Goal: Information Seeking & Learning: Compare options

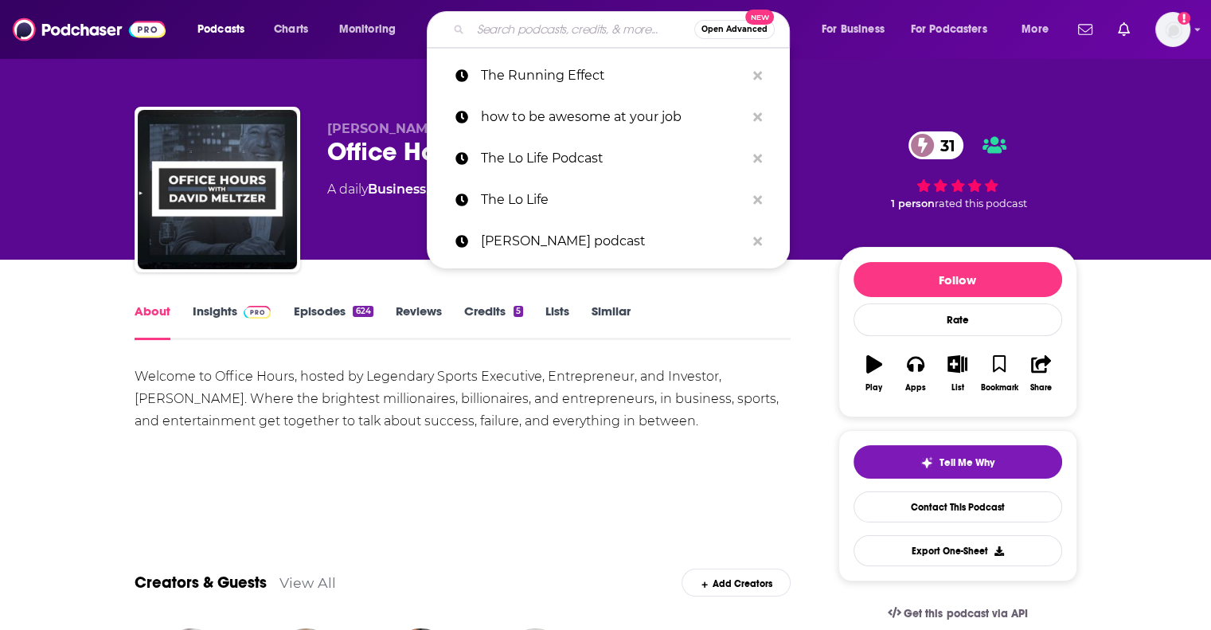
click at [550, 38] on input "Search podcasts, credits, & more..." at bounding box center [583, 29] width 224 height 25
paste input "Inspire Nation"
type input "Inspire Nation"
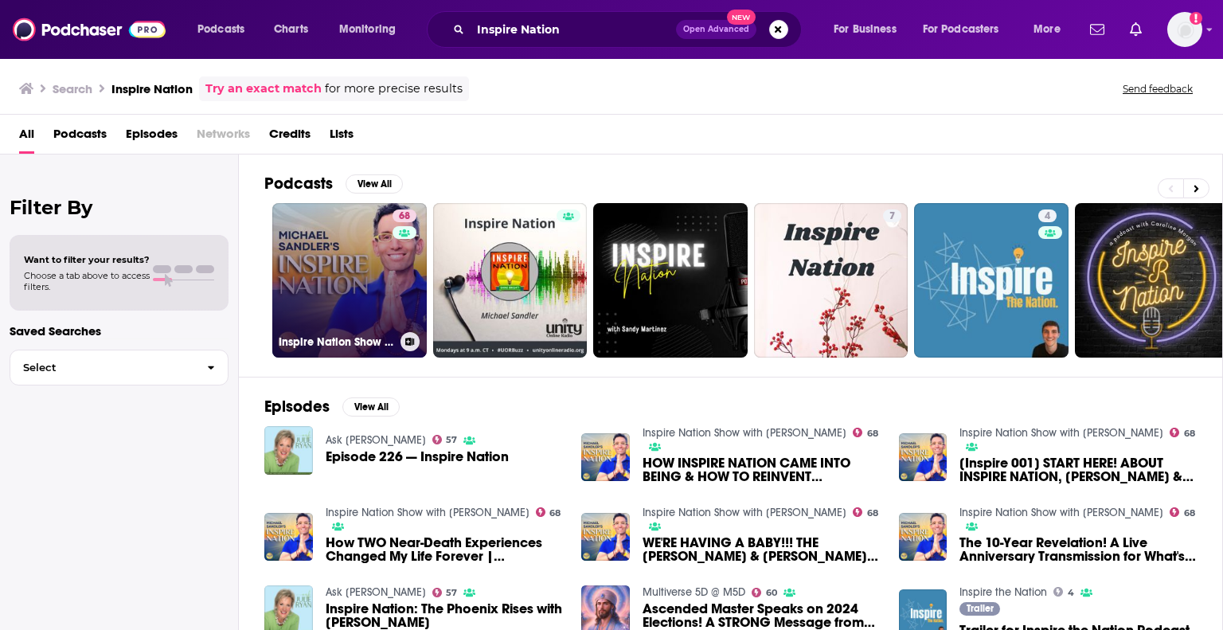
click at [345, 267] on link "68 Inspire Nation Show with [PERSON_NAME]" at bounding box center [349, 280] width 154 height 154
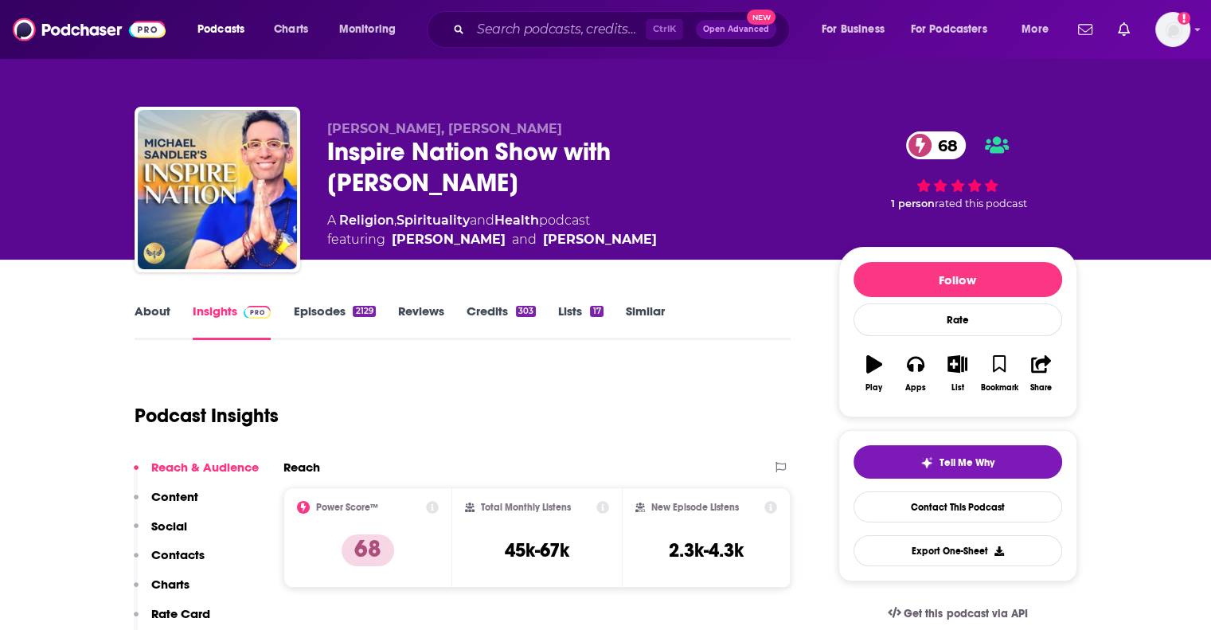
click at [498, 186] on div "Inspire Nation Show with [PERSON_NAME] 68" at bounding box center [570, 167] width 486 height 62
click at [515, 547] on h3 "45k-67k" at bounding box center [537, 550] width 64 height 24
drag, startPoint x: 515, startPoint y: 547, endPoint x: 561, endPoint y: 550, distance: 45.5
click at [561, 550] on h3 "45k-67k" at bounding box center [537, 550] width 64 height 24
copy h3 "45k-67k"
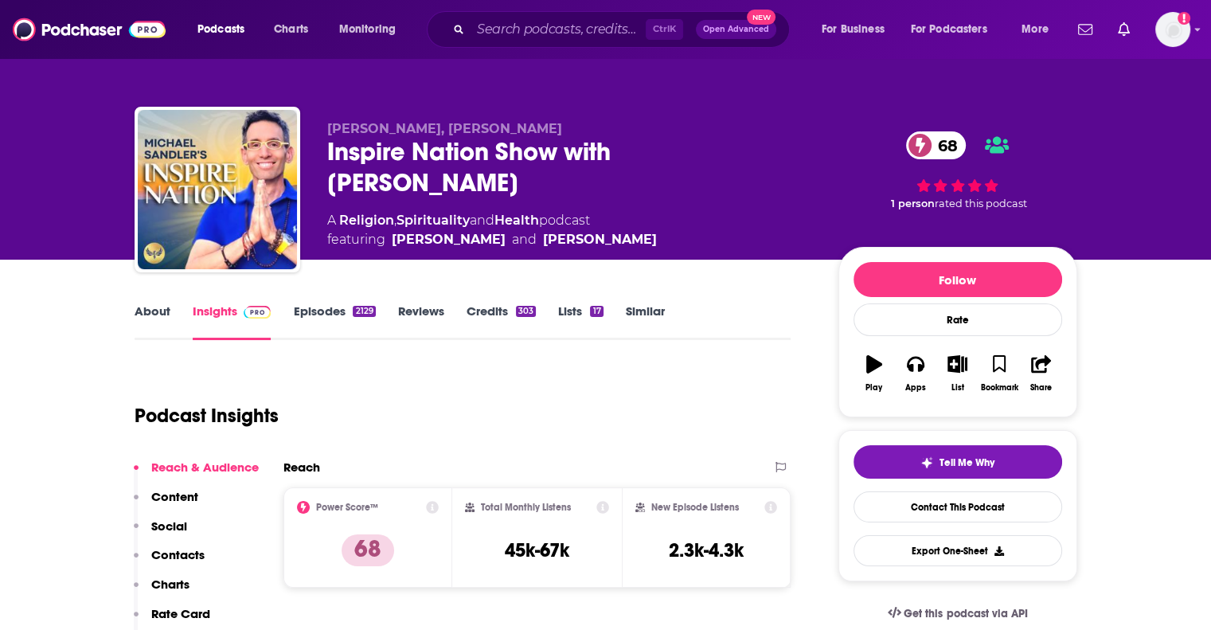
click at [694, 127] on p "[PERSON_NAME], [PERSON_NAME]" at bounding box center [570, 128] width 486 height 15
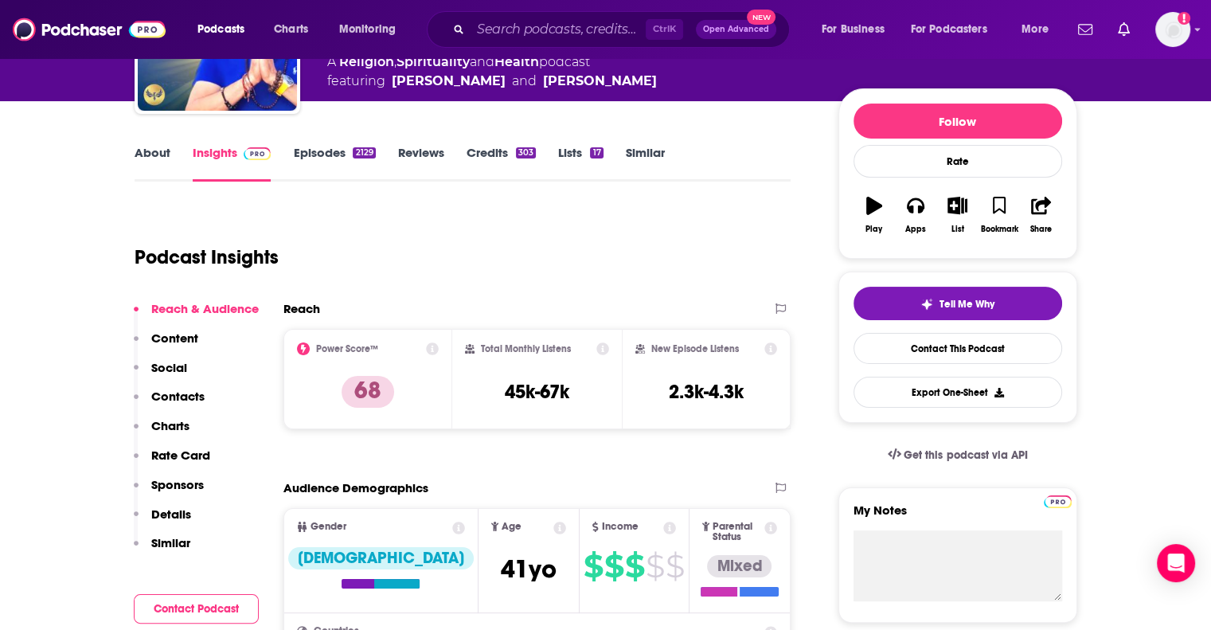
scroll to position [159, 0]
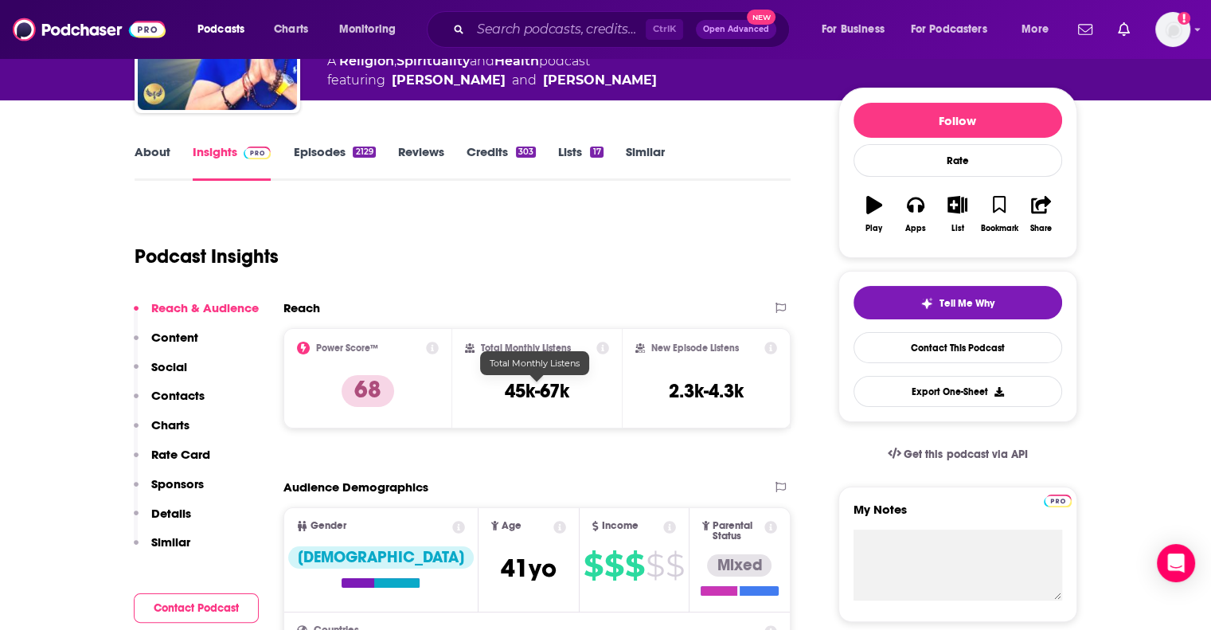
click at [525, 391] on h3 "45k-67k" at bounding box center [537, 391] width 64 height 24
drag, startPoint x: 525, startPoint y: 391, endPoint x: 549, endPoint y: 394, distance: 24.9
click at [549, 394] on h3 "45k-67k" at bounding box center [537, 391] width 64 height 24
copy h3 "45k-67k"
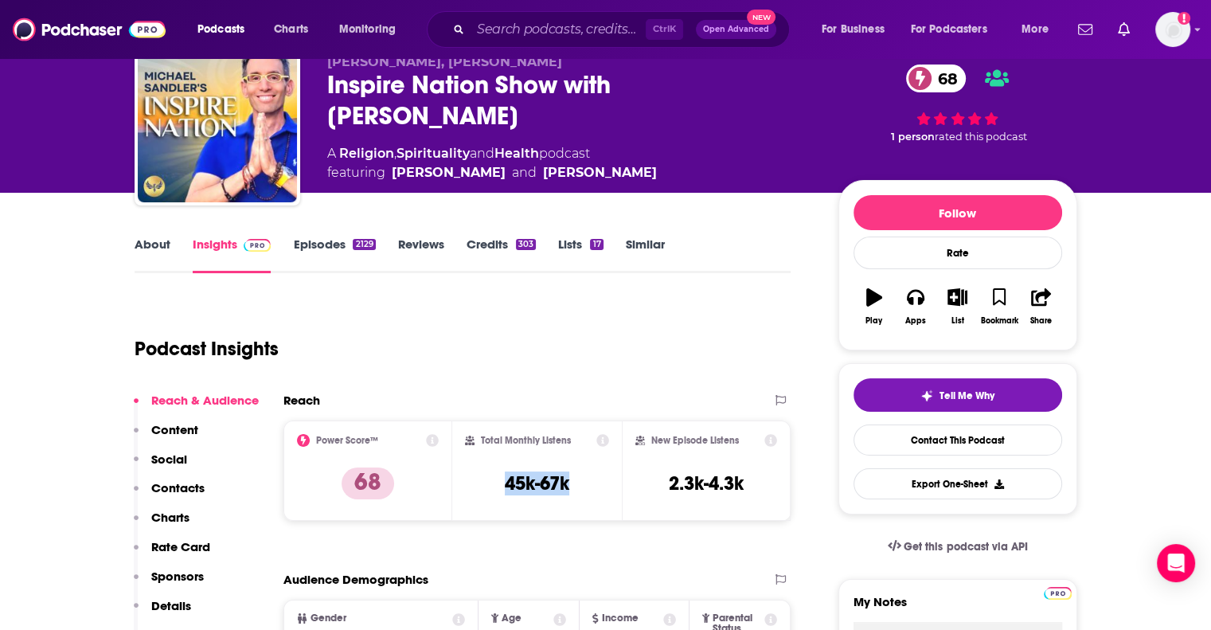
scroll to position [0, 0]
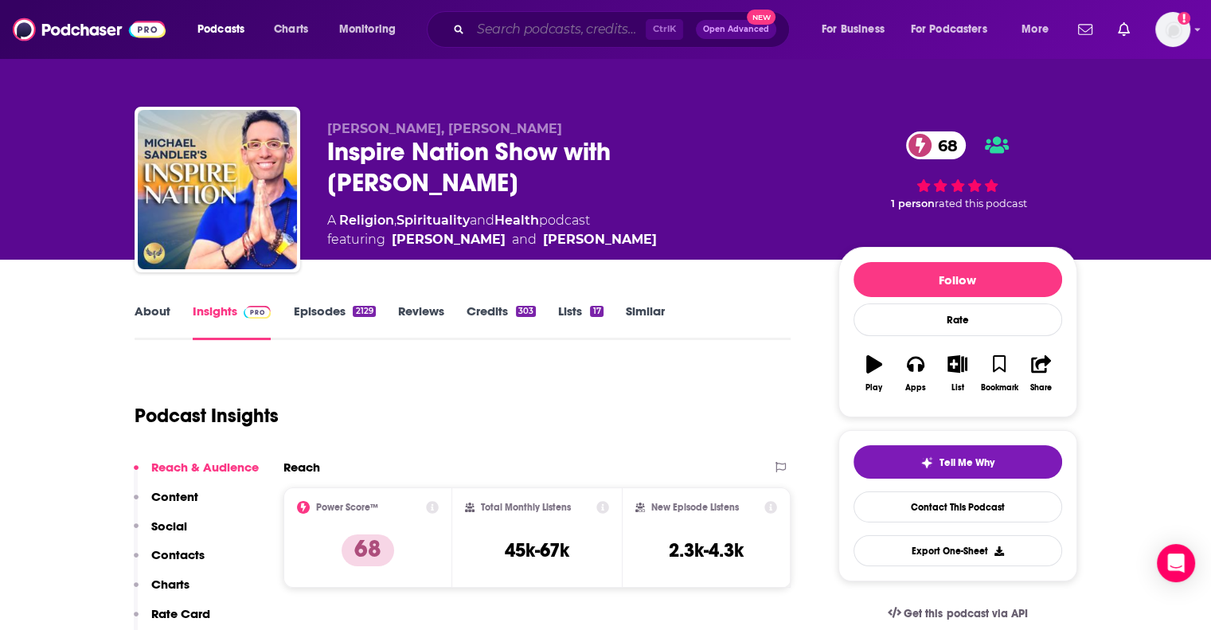
click at [513, 35] on input "Search podcasts, credits, & more..." at bounding box center [558, 29] width 175 height 25
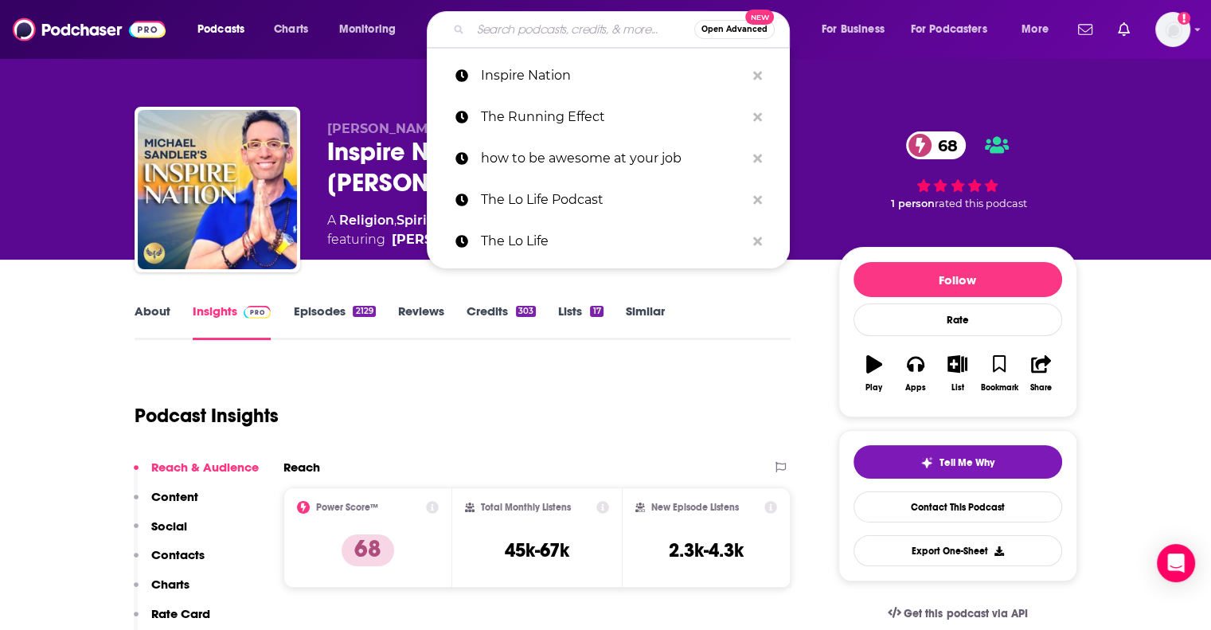
paste input "Impact Theory"
type input "Impact Theory"
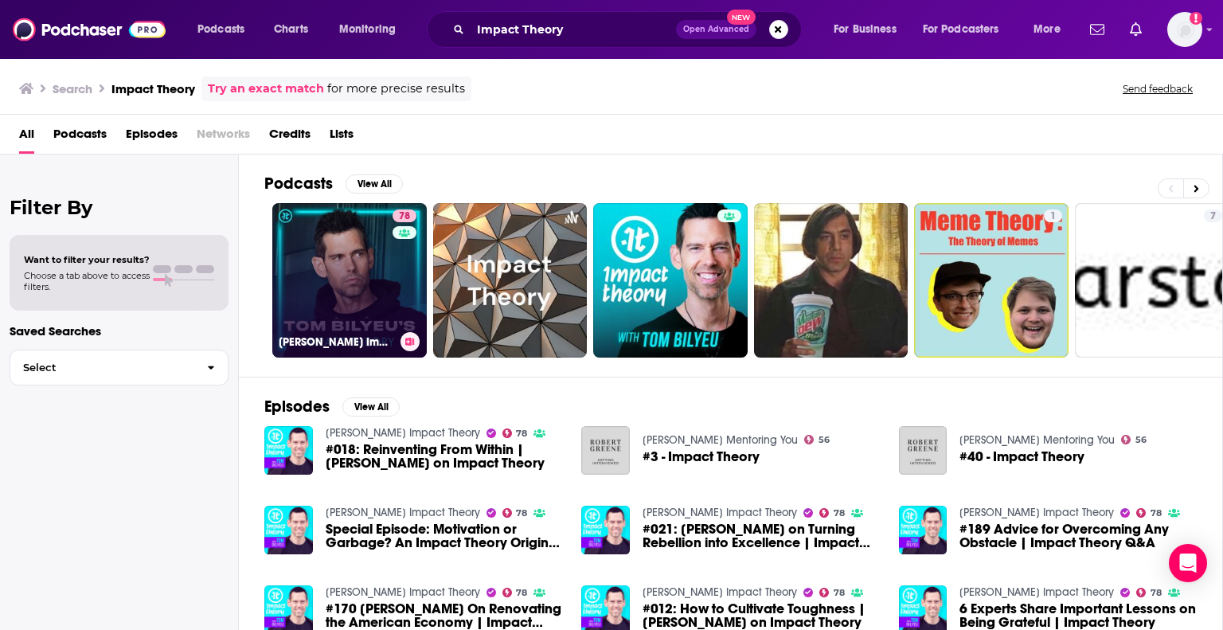
click at [328, 257] on link "78 [PERSON_NAME] Impact Theory" at bounding box center [349, 280] width 154 height 154
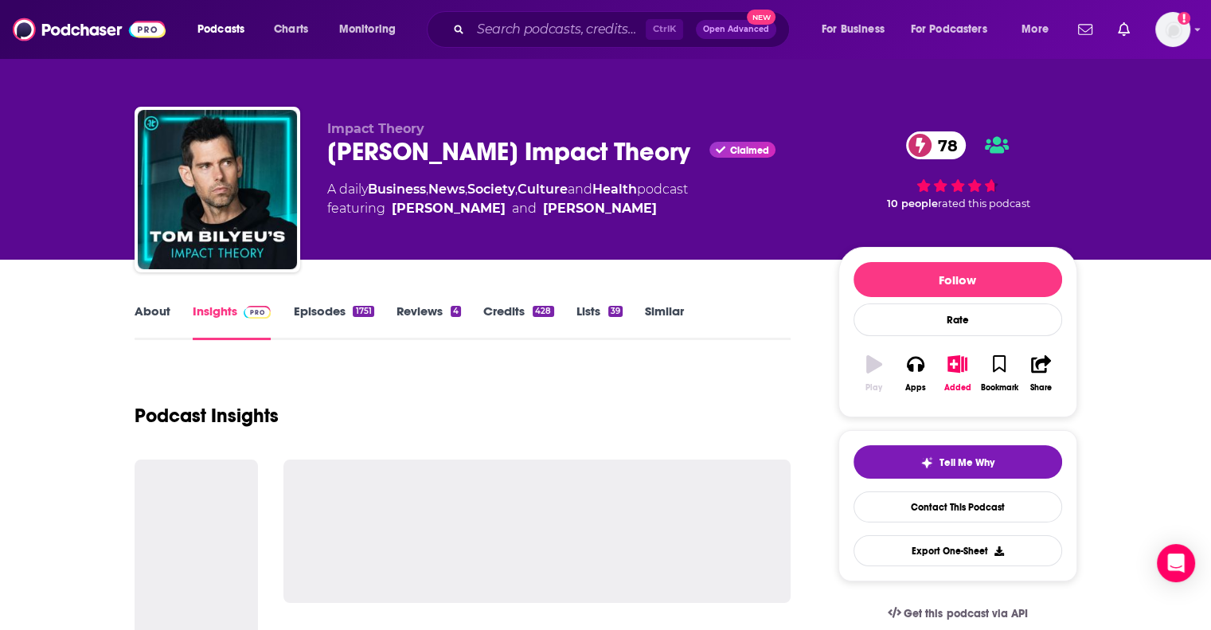
click at [328, 257] on div "Impact Theory [PERSON_NAME] Impact Theory Claimed 78 A daily Business , News , …" at bounding box center [702, 192] width 750 height 143
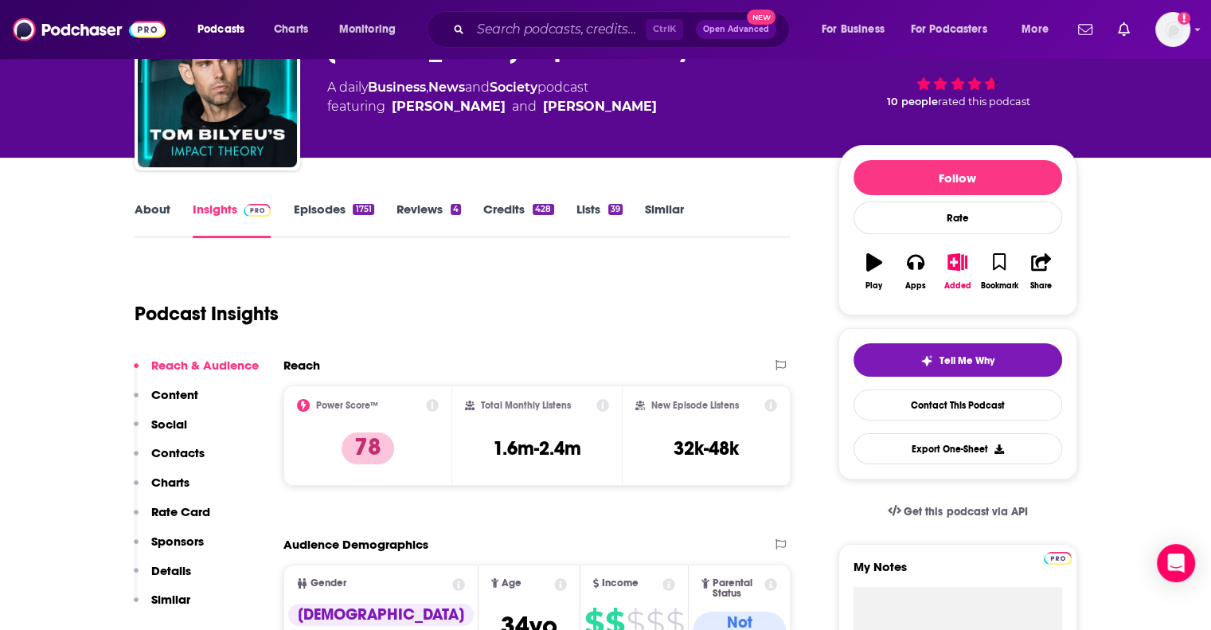
scroll to position [159, 0]
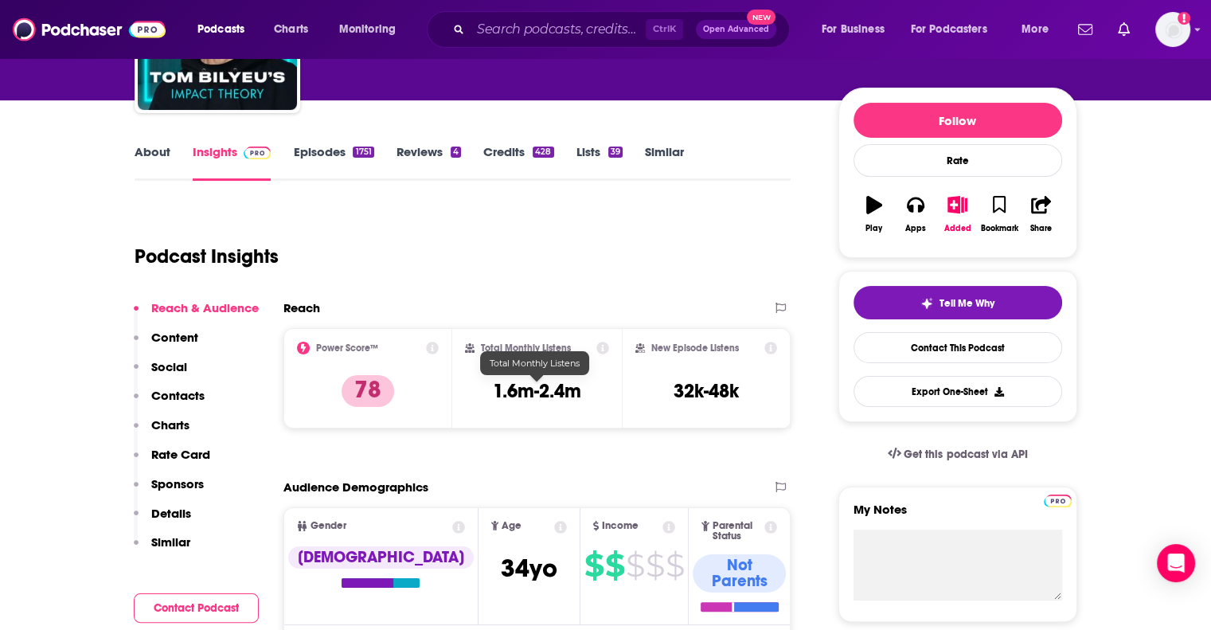
click at [498, 388] on h3 "1.6m-2.4m" at bounding box center [537, 391] width 88 height 24
drag, startPoint x: 498, startPoint y: 388, endPoint x: 554, endPoint y: 384, distance: 56.7
click at [554, 384] on h3 "1.6m-2.4m" at bounding box center [537, 391] width 88 height 24
copy h3 "1.6m-2.4m"
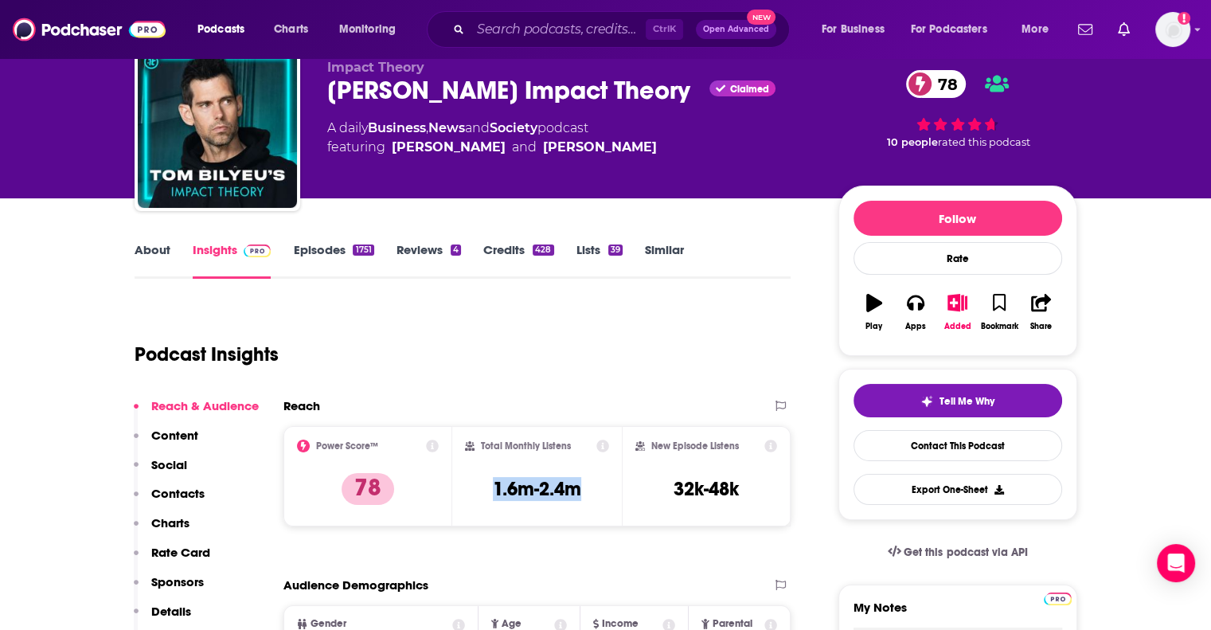
scroll to position [0, 0]
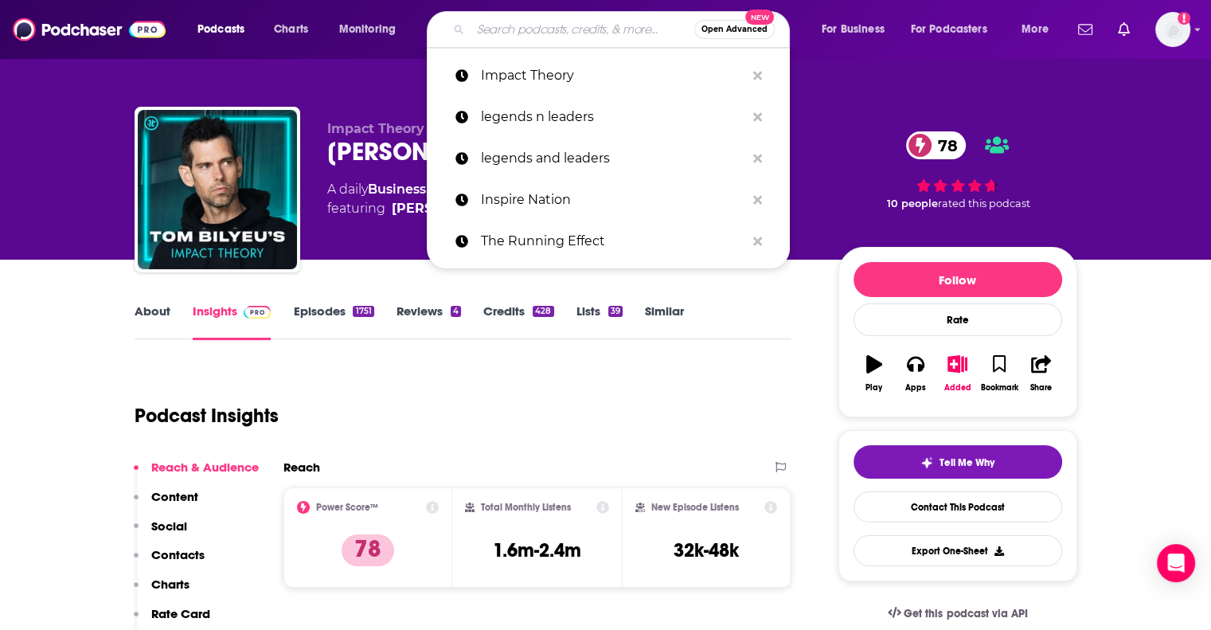
click at [511, 31] on input "Search podcasts, credits, & more..." at bounding box center [583, 29] width 224 height 25
paste input "FOMO Sapiens podcast"
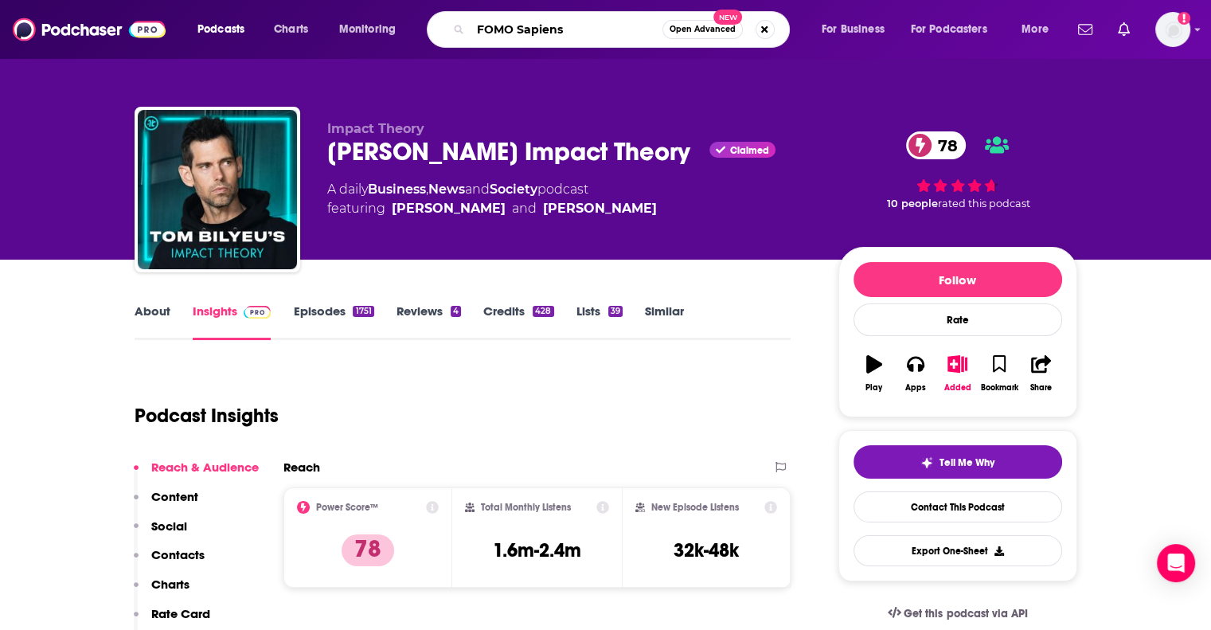
type input "FOMO Sapiens"
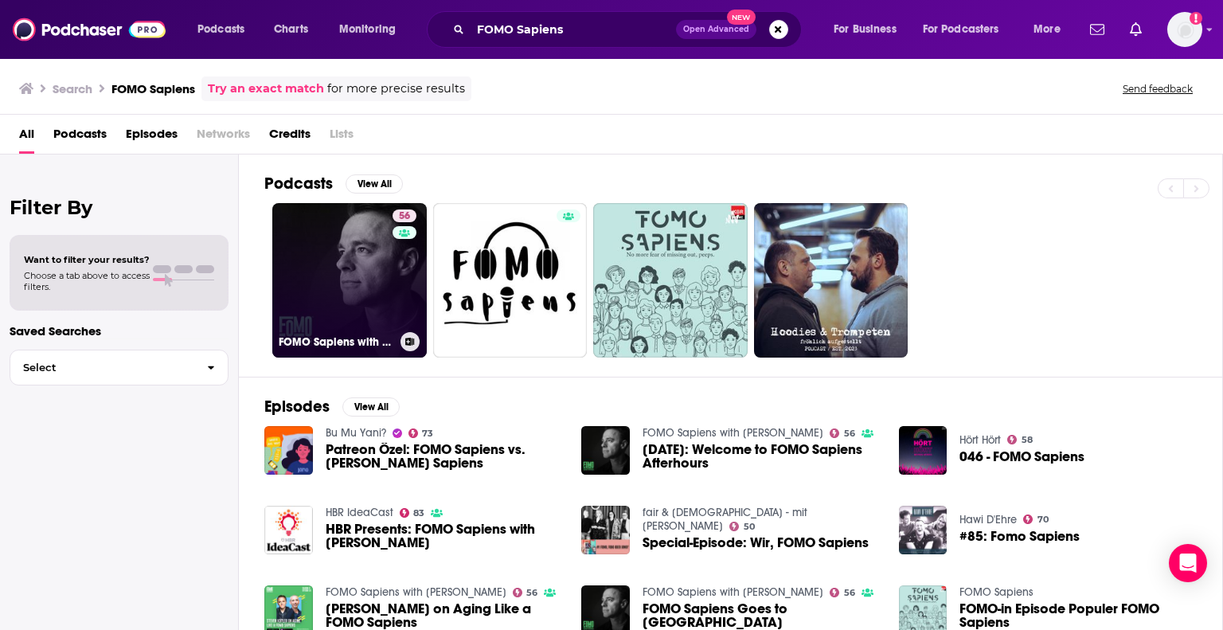
click at [369, 236] on link "56 FOMO Sapiens with [PERSON_NAME]" at bounding box center [349, 280] width 154 height 154
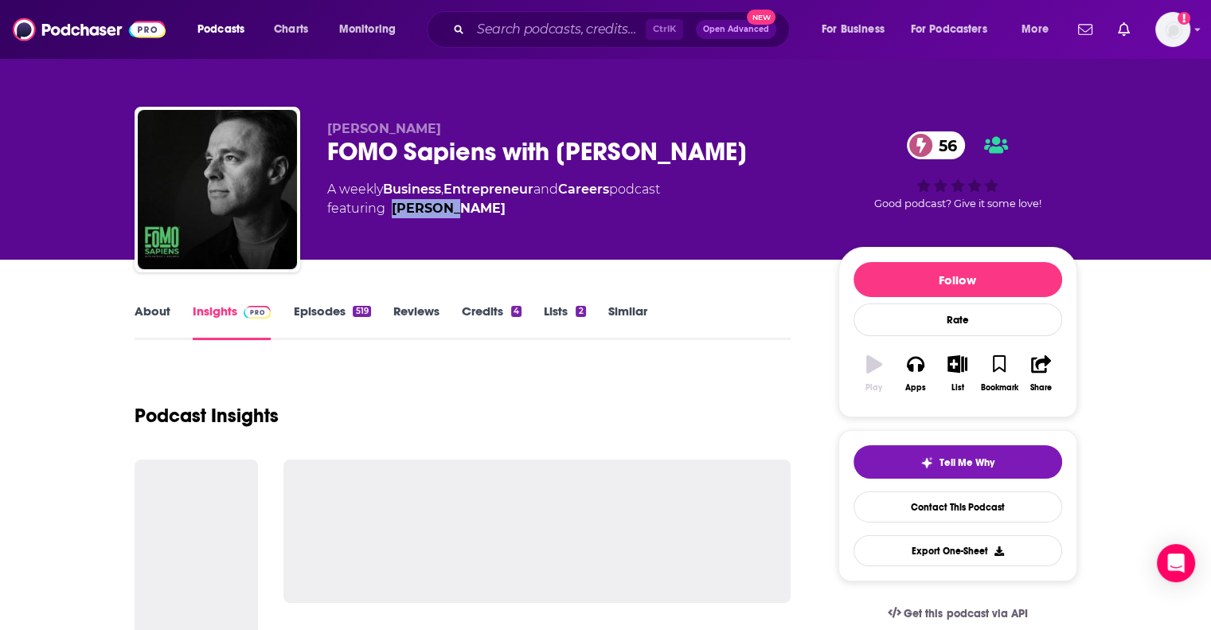
click at [369, 236] on div "[PERSON_NAME] FOMO Sapiens with [PERSON_NAME] 56 A weekly Business , Entreprene…" at bounding box center [570, 184] width 486 height 127
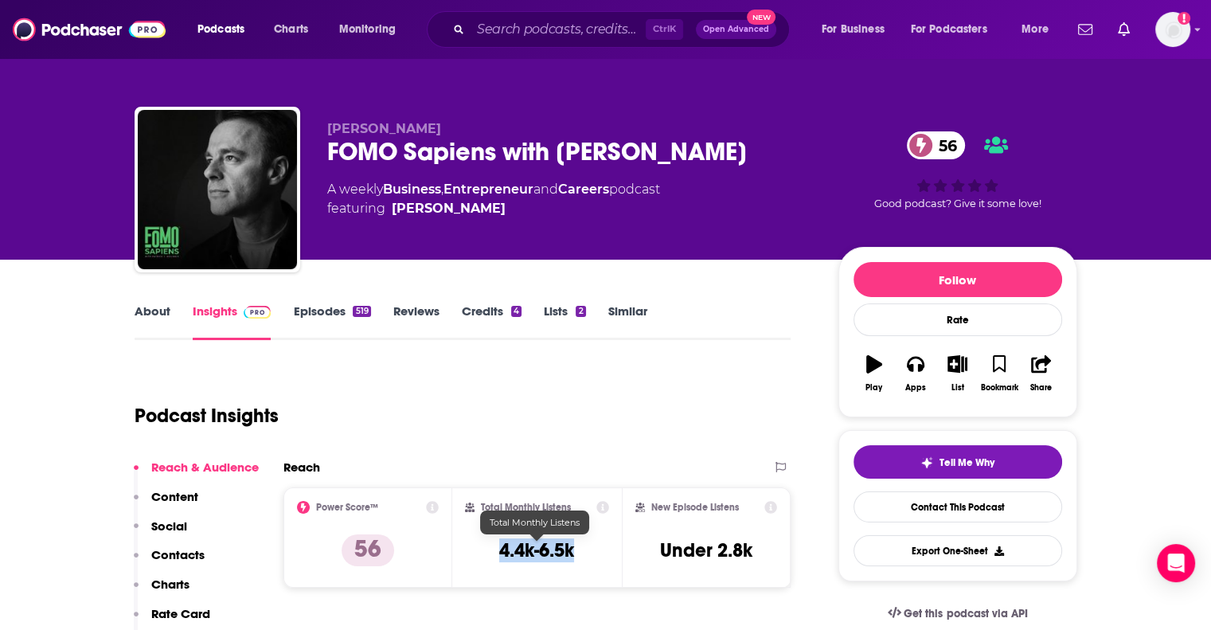
drag, startPoint x: 497, startPoint y: 546, endPoint x: 573, endPoint y: 554, distance: 76.1
click at [573, 554] on div "Total Monthly Listens 4.4k-6.5k" at bounding box center [537, 537] width 144 height 73
copy h3 "4.4k-6.5k"
click at [518, 23] on input "Search podcasts, credits, & more..." at bounding box center [558, 29] width 175 height 25
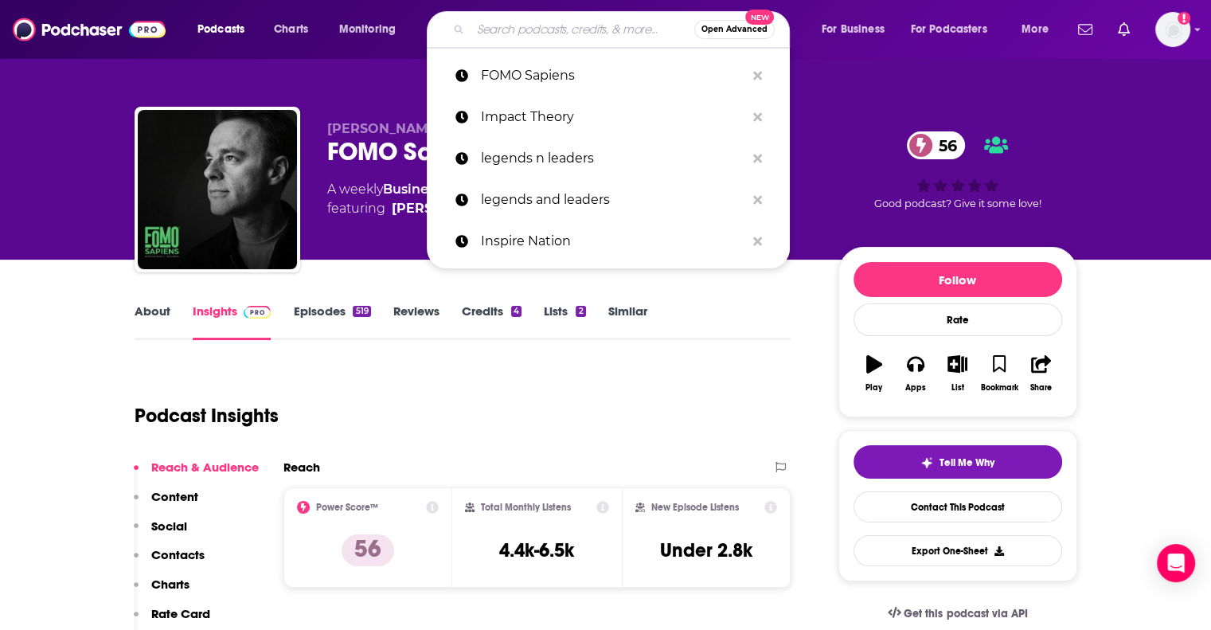
paste input "Finding Mastery"
type input "Finding Mastery"
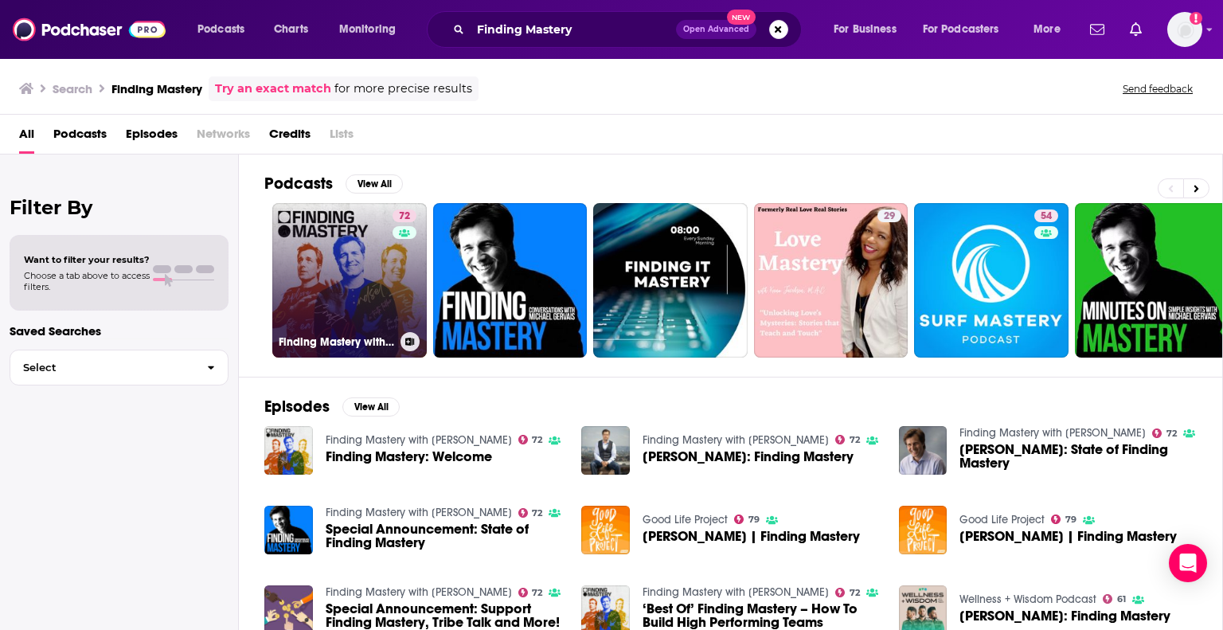
click at [355, 247] on link "72 Finding Mastery with [PERSON_NAME]" at bounding box center [349, 280] width 154 height 154
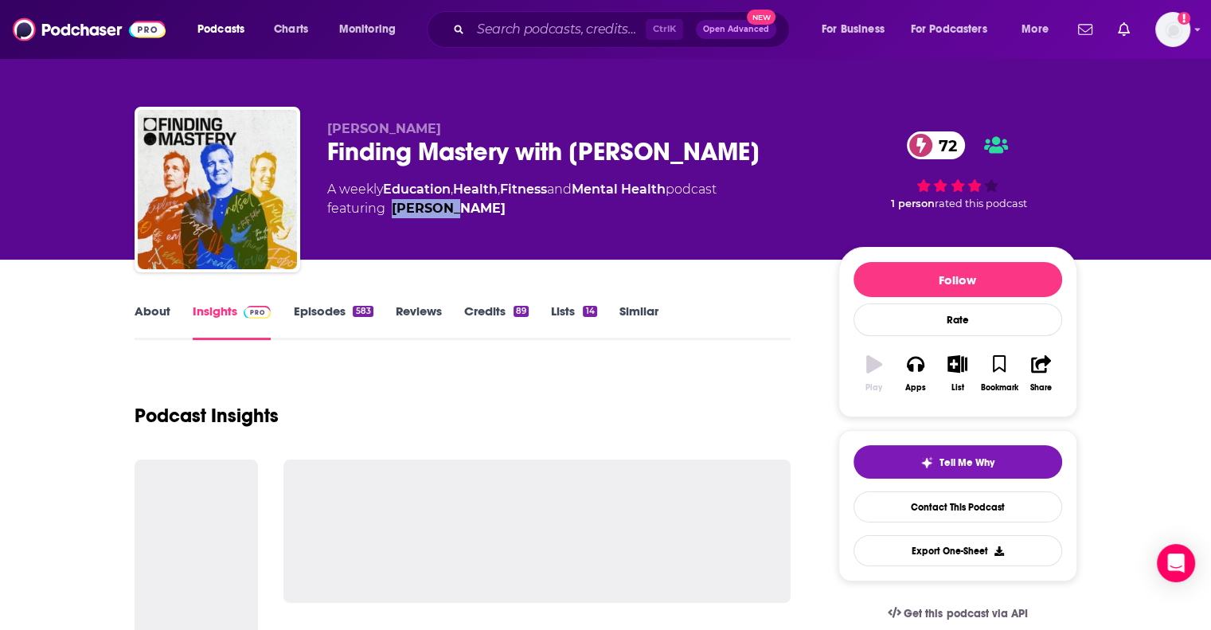
click at [355, 247] on div "[PERSON_NAME] Finding Mastery with [PERSON_NAME] 72 A weekly Education , Health…" at bounding box center [570, 184] width 486 height 127
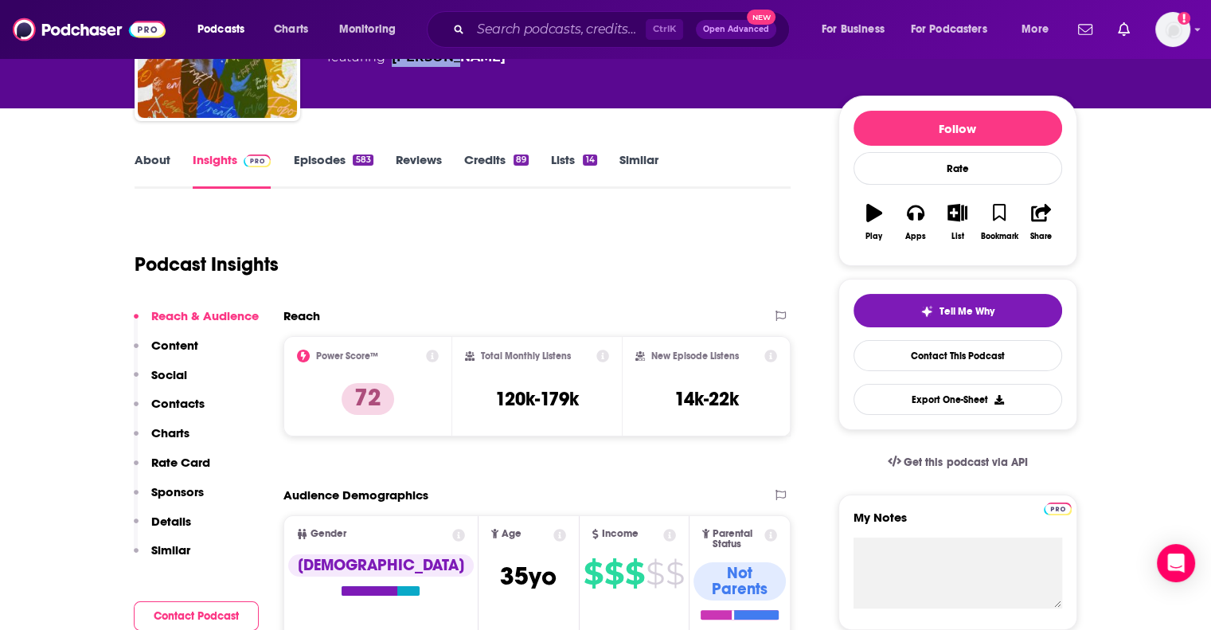
scroll to position [159, 0]
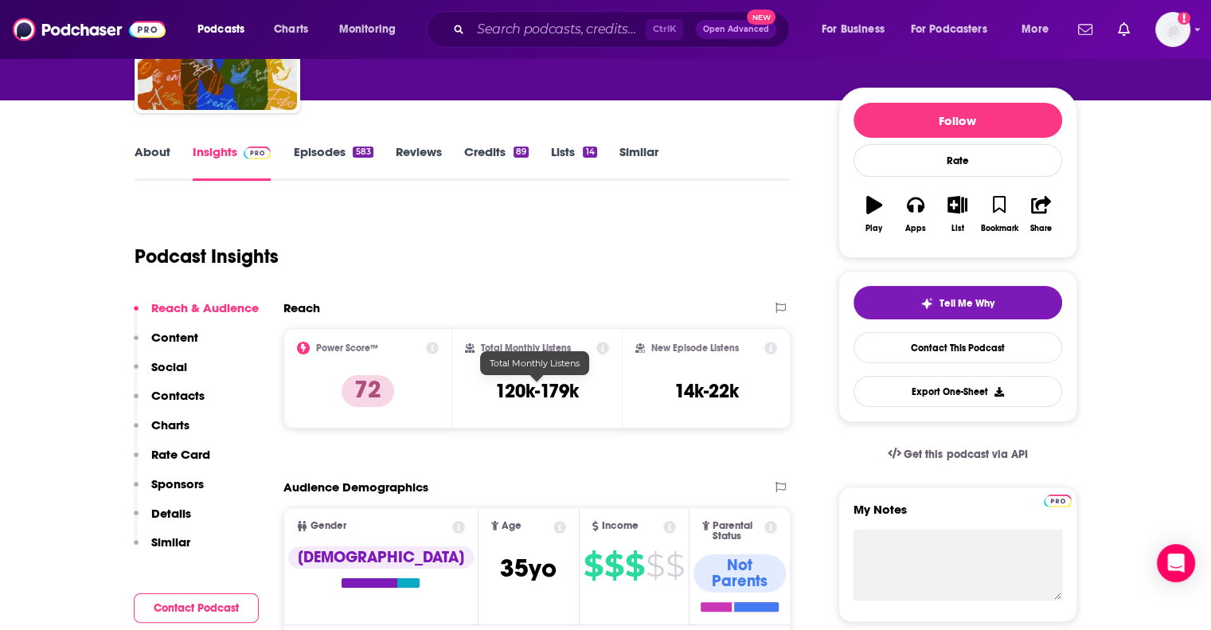
click at [502, 388] on h3 "120k-179k" at bounding box center [537, 391] width 84 height 24
drag, startPoint x: 502, startPoint y: 388, endPoint x: 551, endPoint y: 393, distance: 48.8
click at [551, 393] on h3 "120k-179k" at bounding box center [537, 391] width 84 height 24
copy h3 "120k-179k"
